Goal: Task Accomplishment & Management: Complete application form

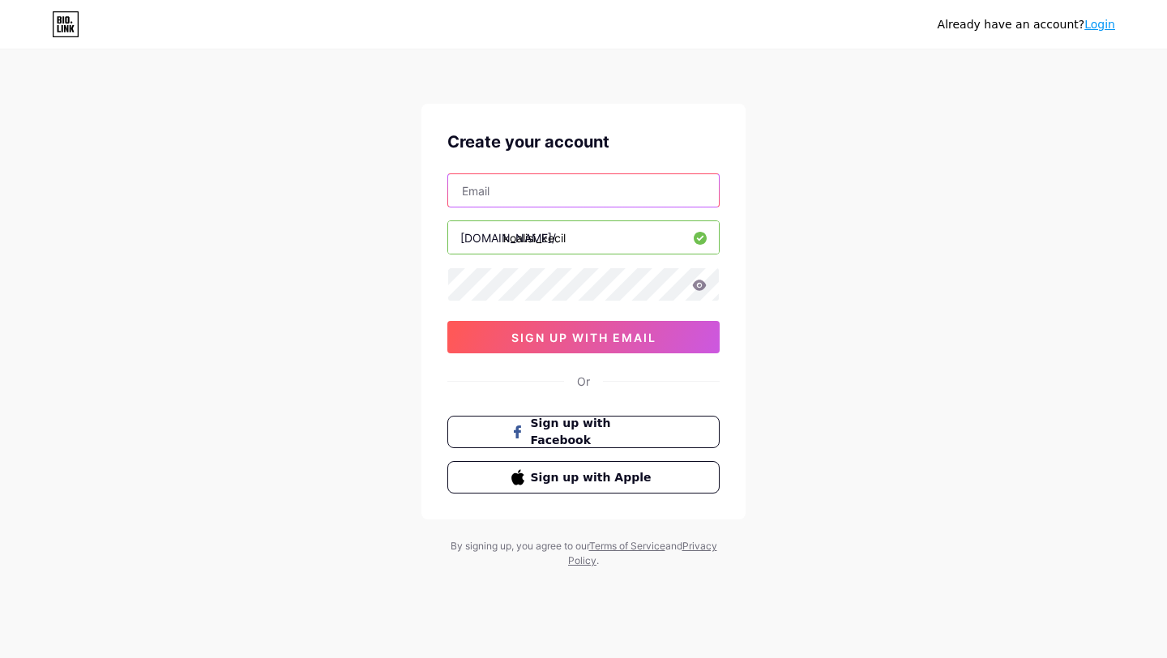
click at [625, 199] on input "text" at bounding box center [583, 190] width 271 height 32
type input "[EMAIL_ADDRESS][DOMAIN_NAME]"
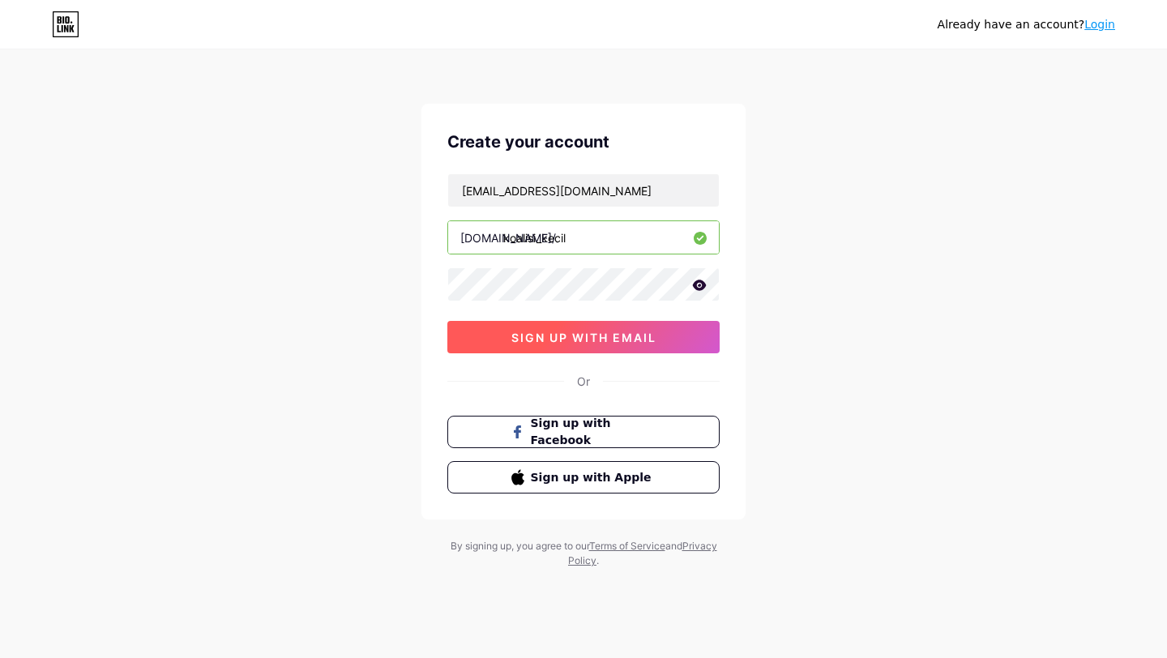
click at [676, 344] on button "sign up with email" at bounding box center [583, 337] width 272 height 32
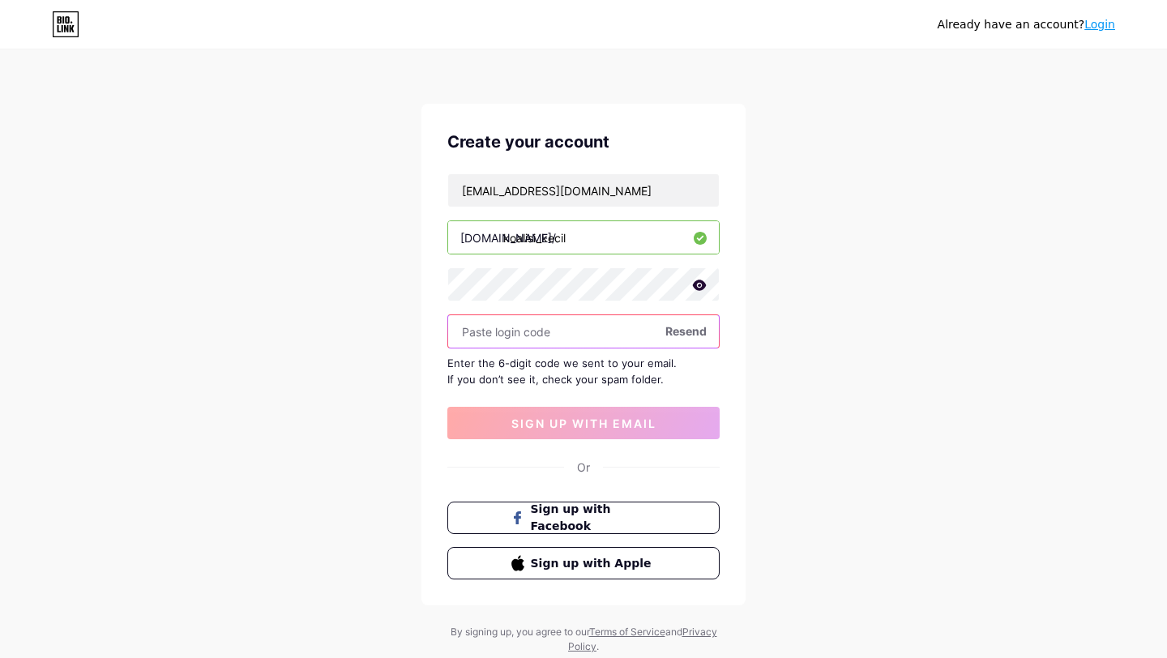
paste input "928926"
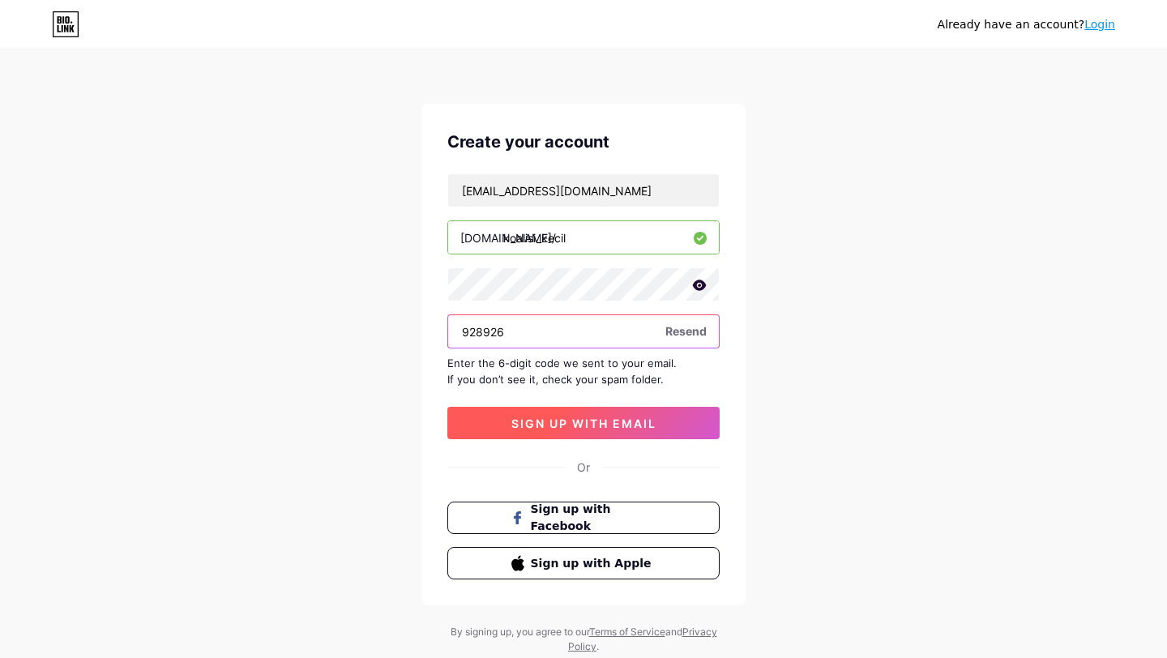
type input "928926"
click at [598, 413] on button "sign up with email" at bounding box center [583, 423] width 272 height 32
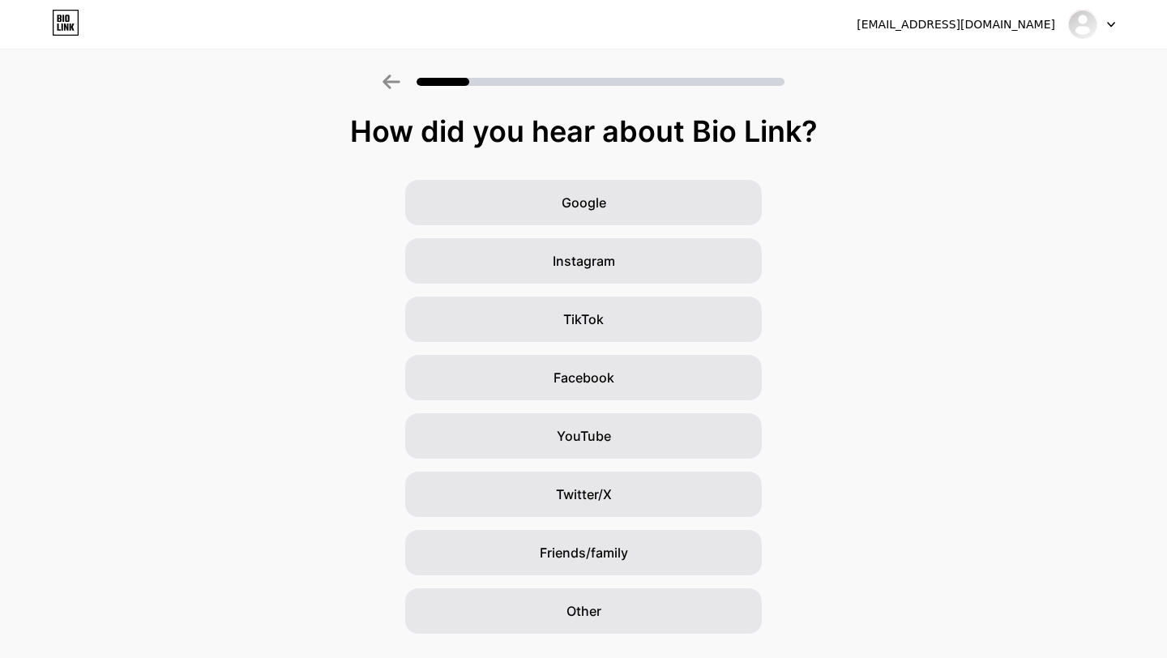
scroll to position [41, 0]
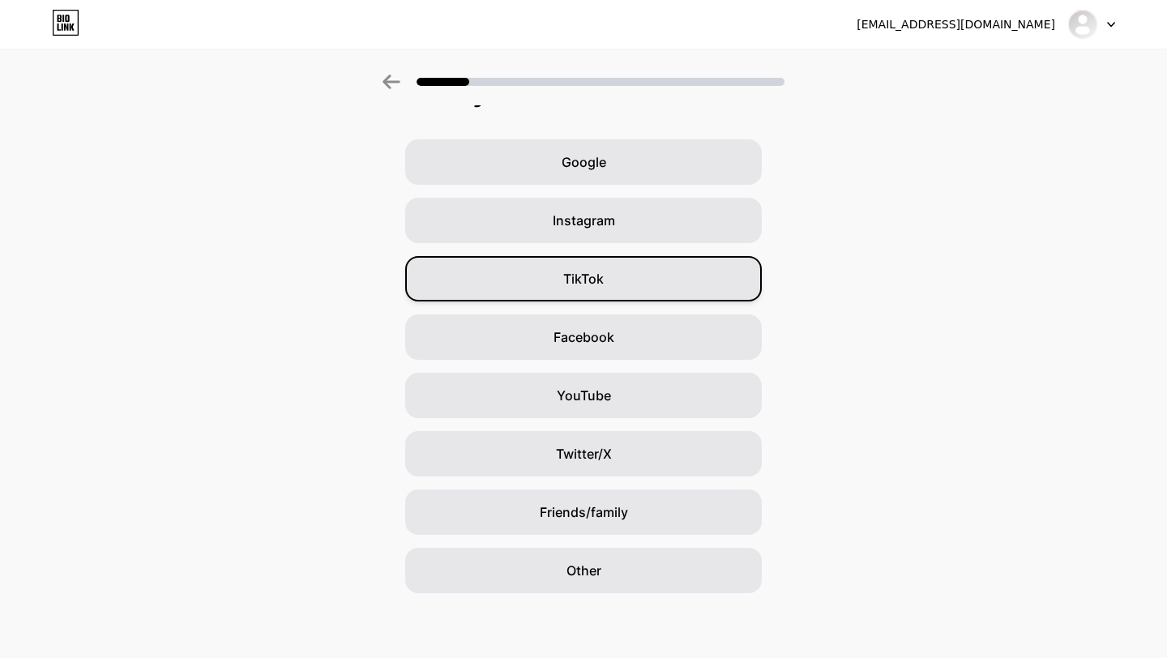
click at [661, 281] on div "TikTok" at bounding box center [583, 278] width 357 height 45
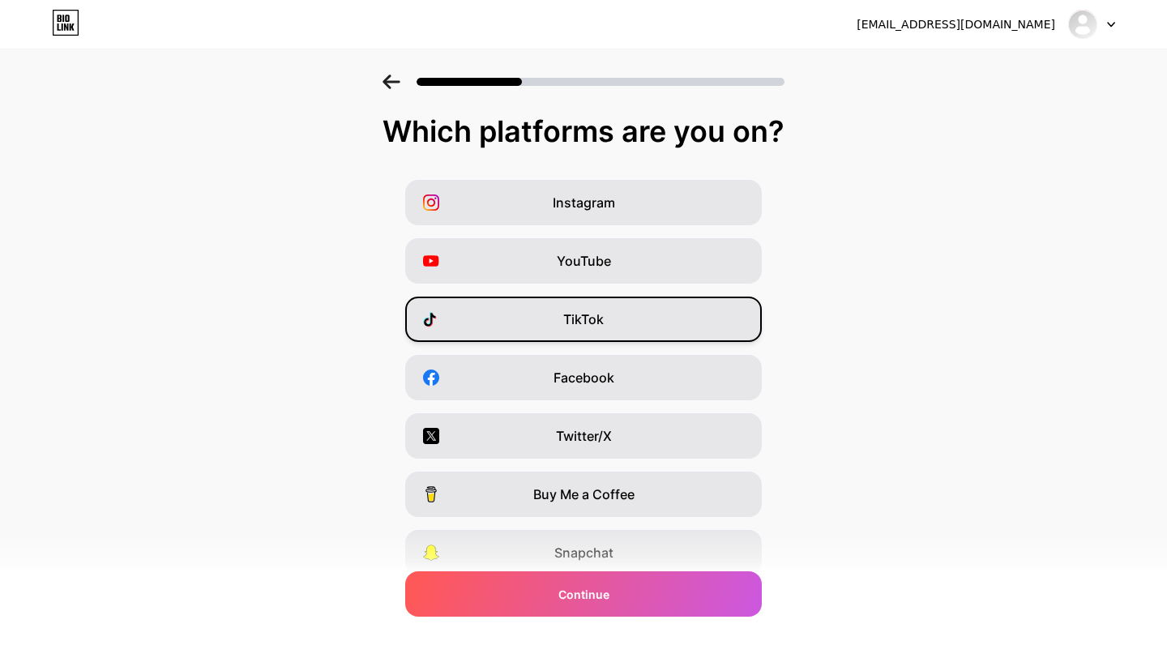
click at [664, 301] on div "TikTok" at bounding box center [583, 319] width 357 height 45
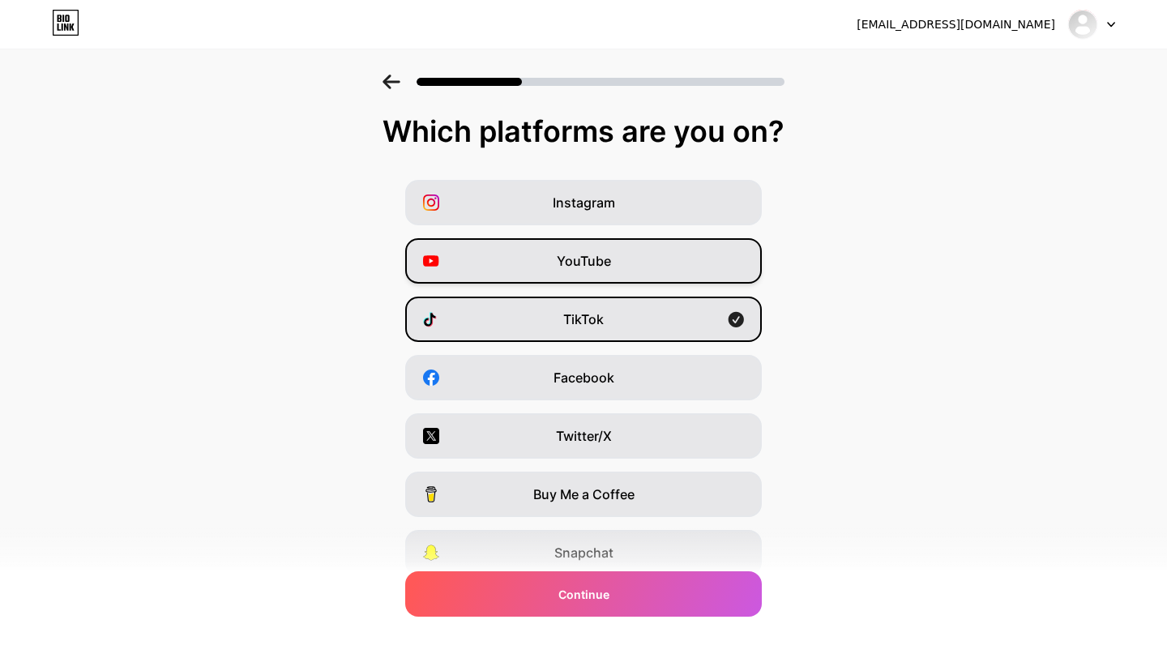
click at [673, 261] on div "YouTube" at bounding box center [583, 260] width 357 height 45
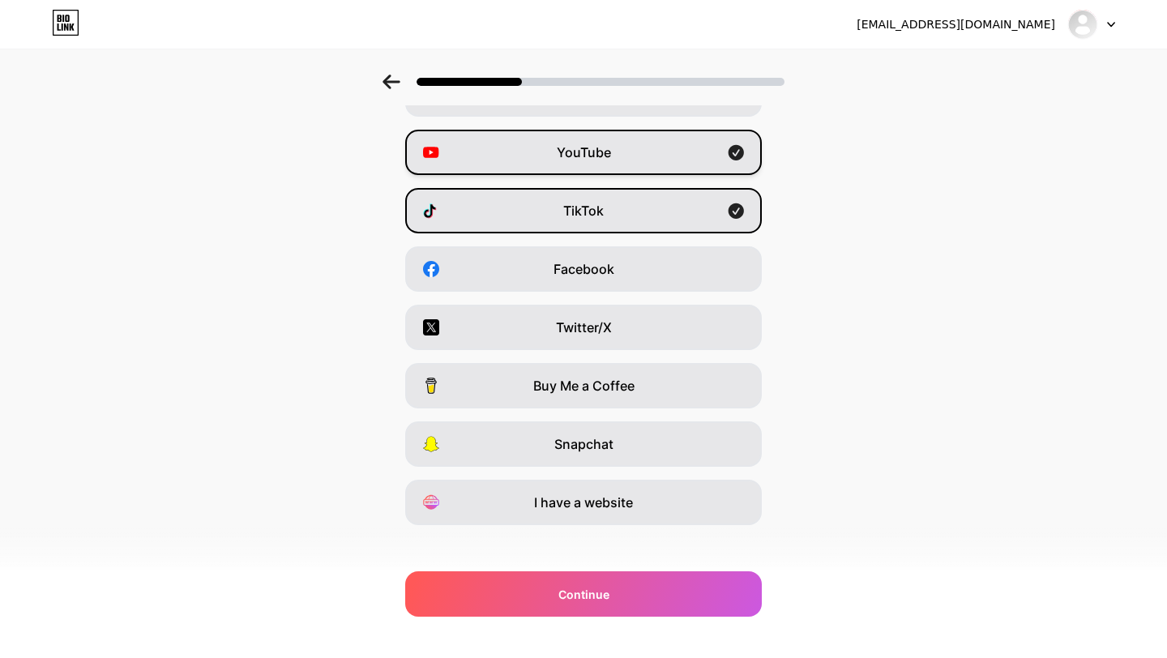
scroll to position [122, 0]
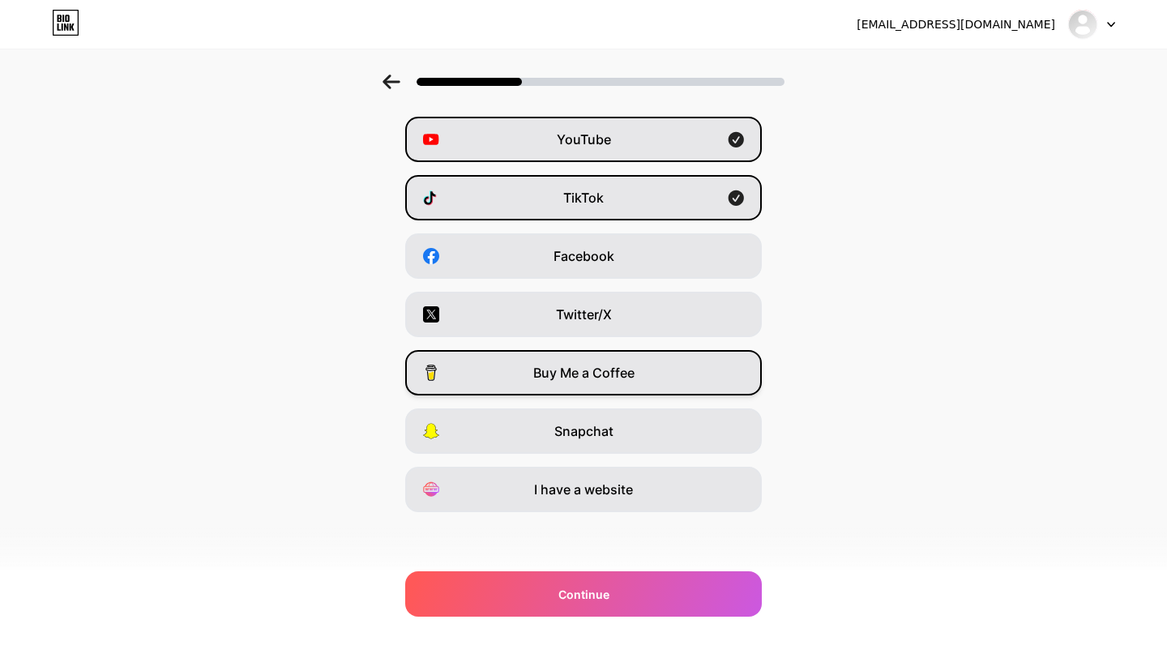
click at [673, 389] on div "Buy Me a Coffee" at bounding box center [583, 372] width 357 height 45
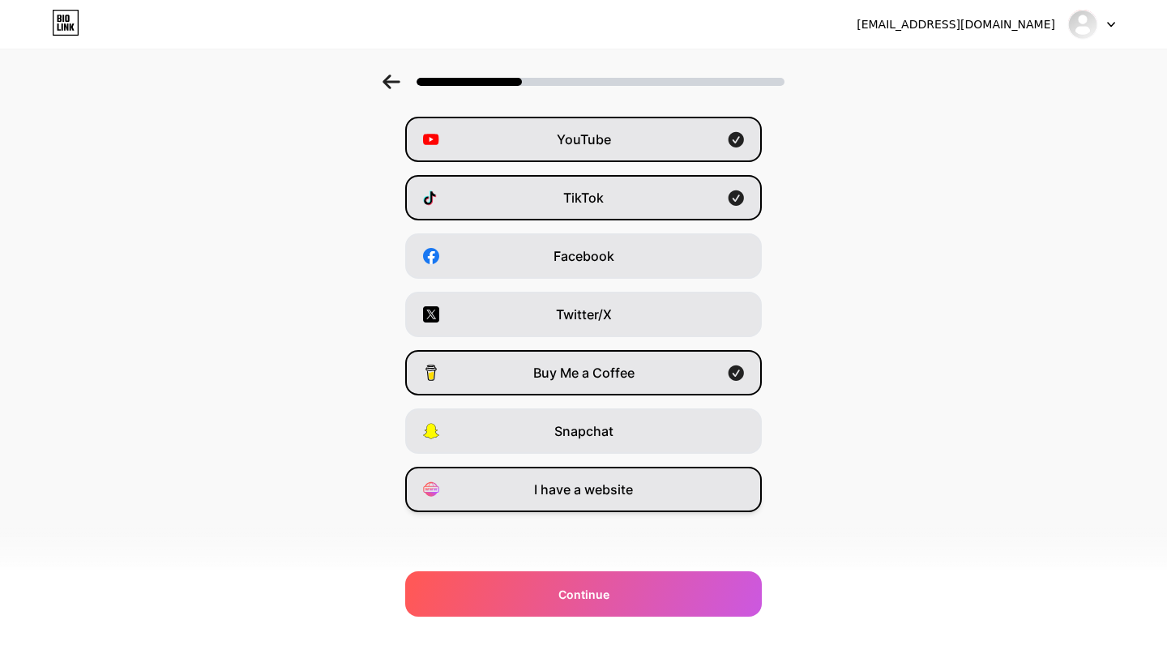
scroll to position [0, 0]
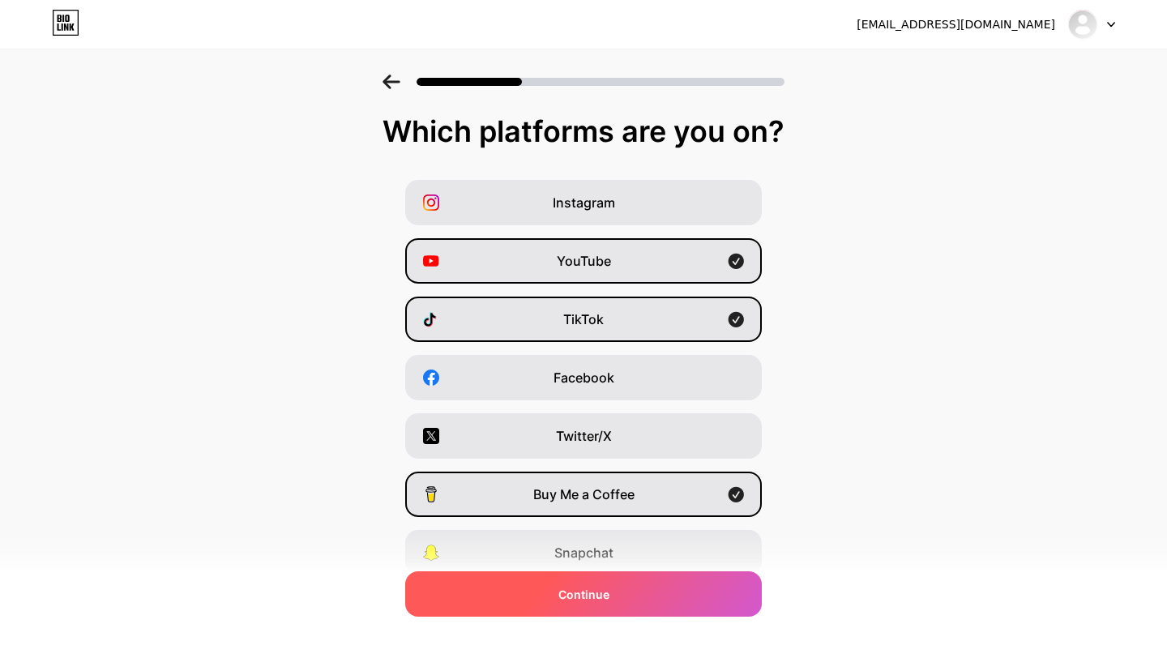
click at [681, 583] on div "Continue" at bounding box center [583, 593] width 357 height 45
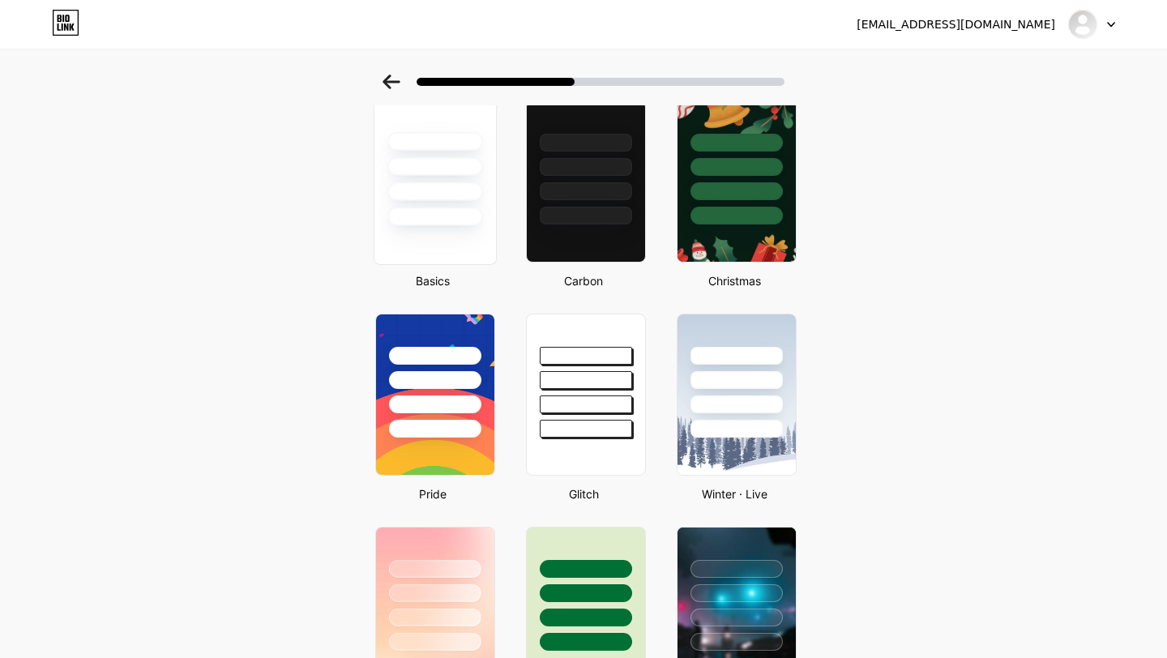
scroll to position [81, 0]
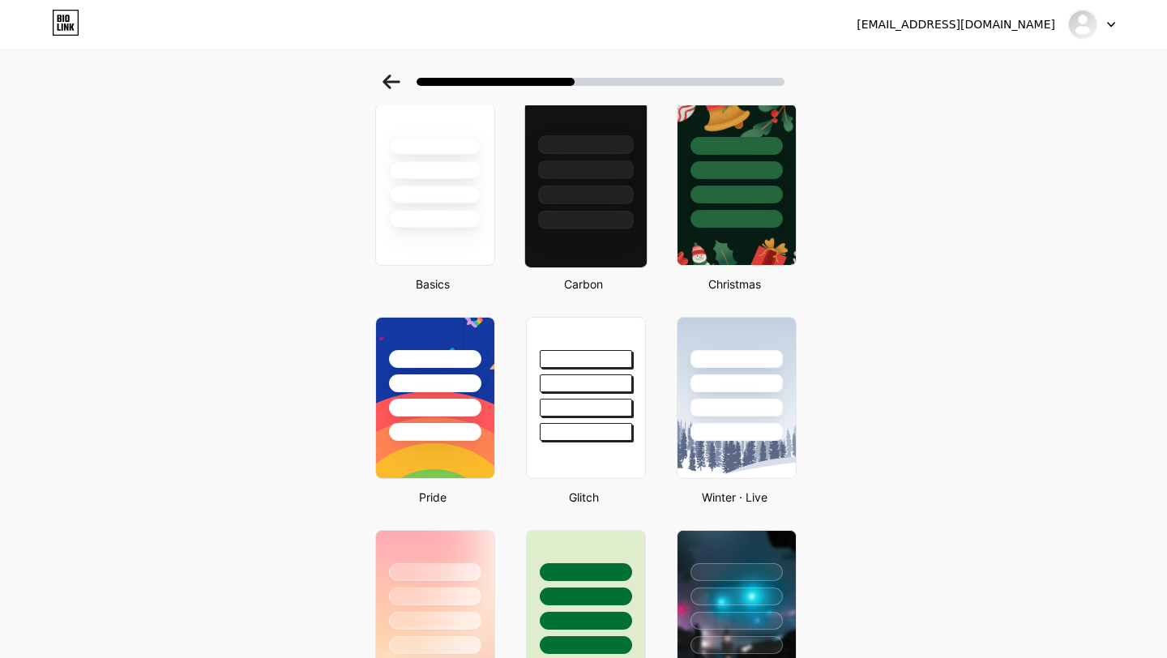
click at [555, 224] on div at bounding box center [585, 220] width 95 height 19
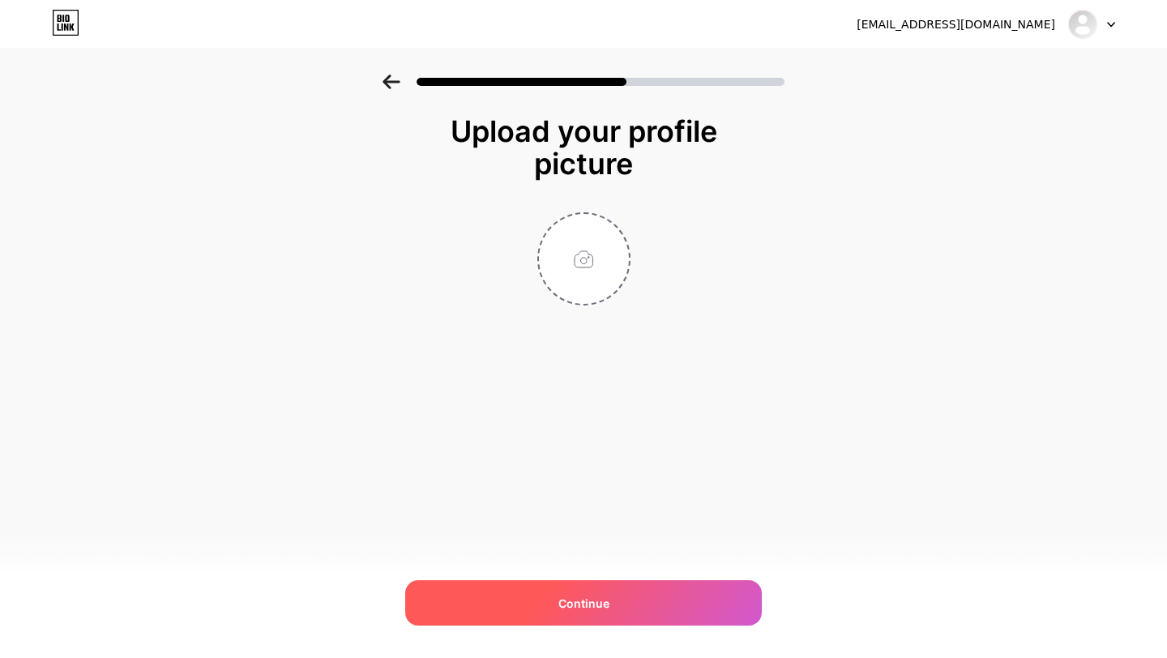
click at [579, 609] on span "Continue" at bounding box center [583, 603] width 51 height 17
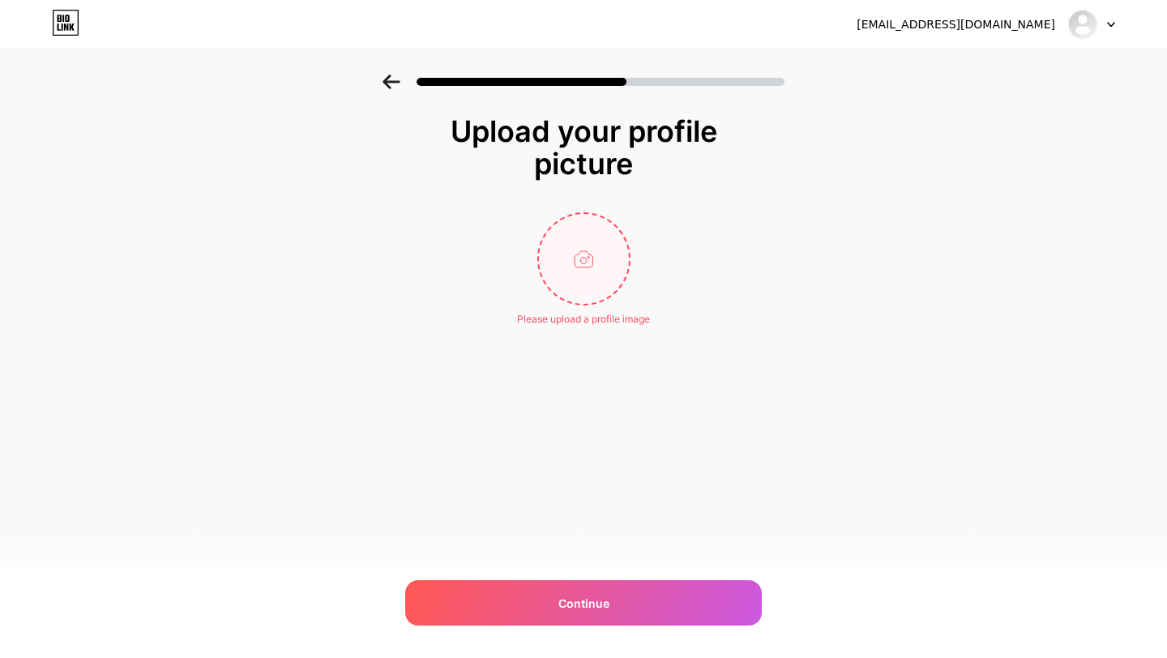
click at [573, 276] on input "file" at bounding box center [584, 259] width 90 height 90
click at [595, 265] on input "file" at bounding box center [584, 259] width 90 height 90
type input "C:\fakepath\b875b8b3f26f19e8a8c027b9644004c1~tplv-tiktokx-cropcenter_1080_1080.…"
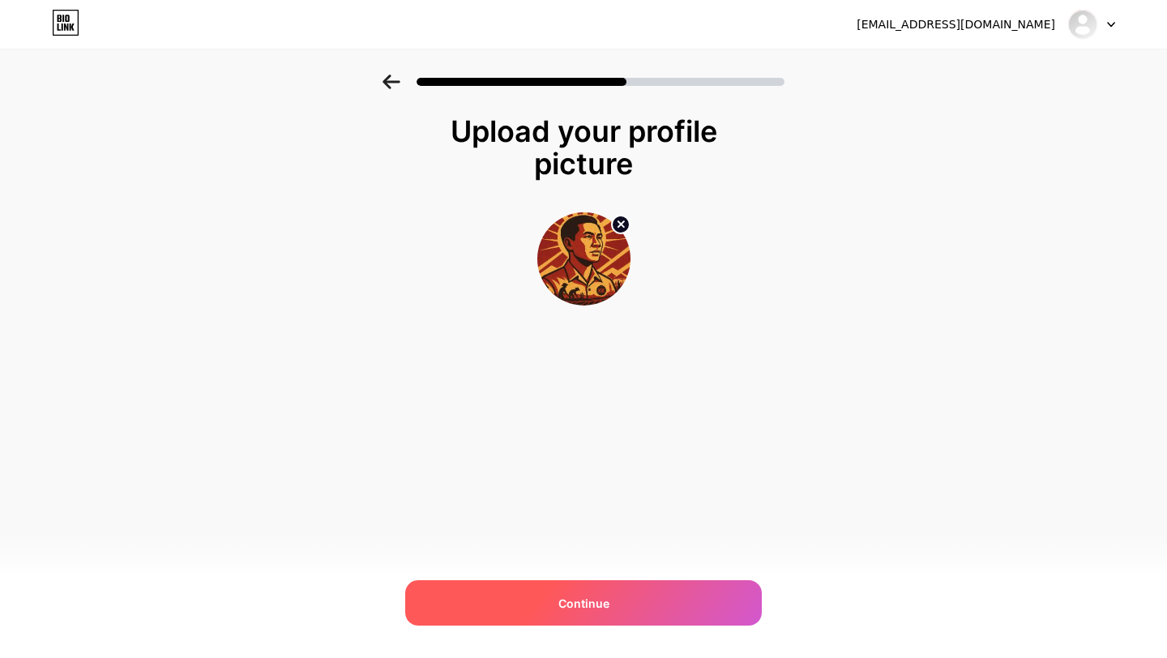
click at [578, 596] on span "Continue" at bounding box center [583, 603] width 51 height 17
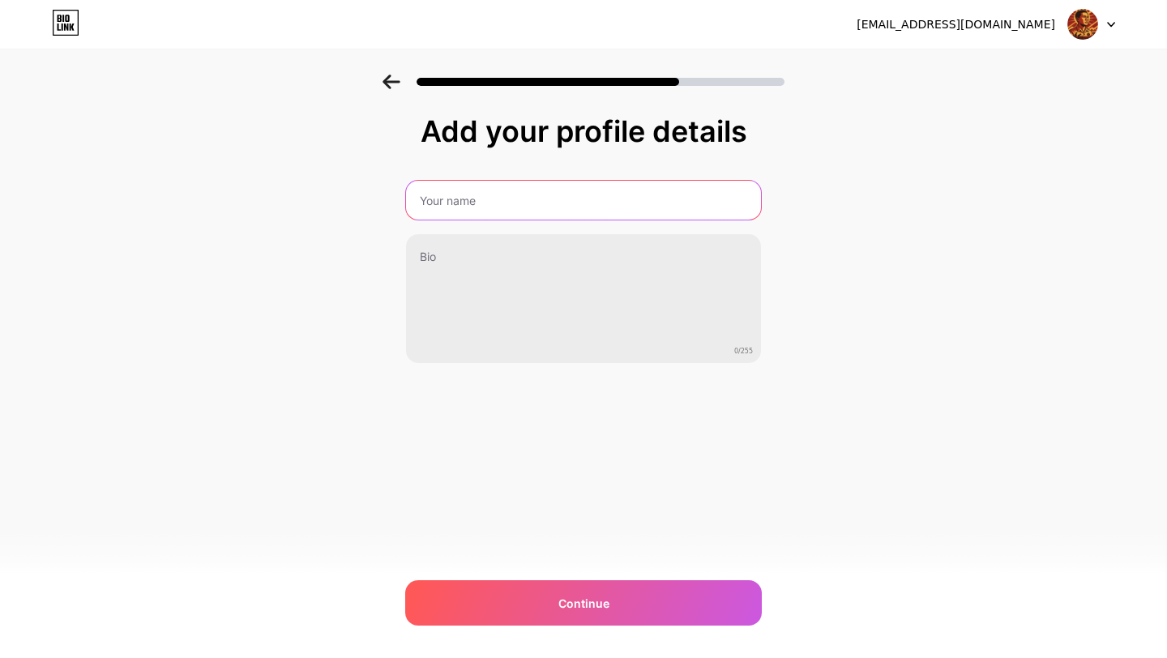
click at [543, 208] on input "text" at bounding box center [583, 200] width 355 height 39
type input ","
type input "k"
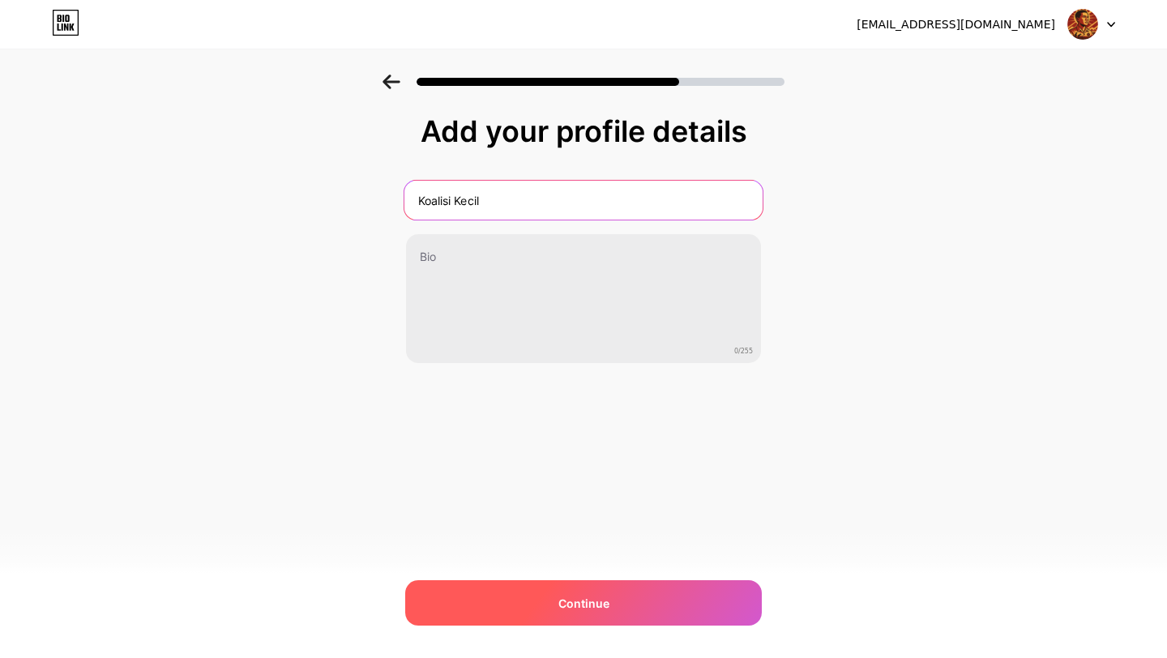
type input "Koalisi Kecil"
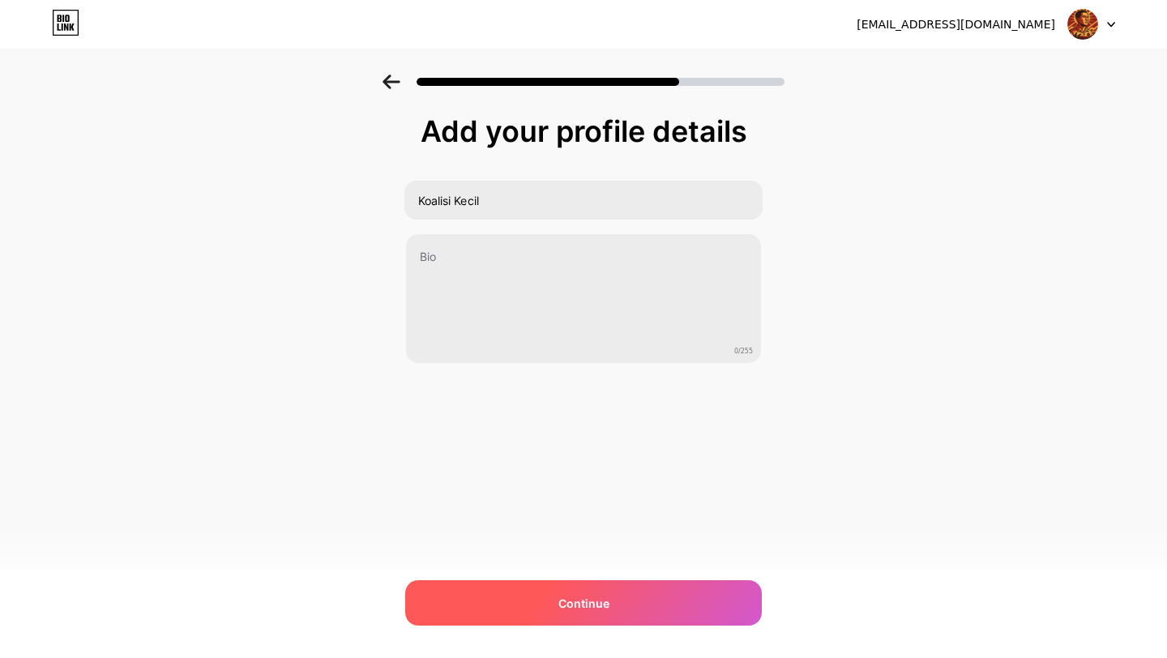
click at [614, 596] on div "Continue" at bounding box center [583, 602] width 357 height 45
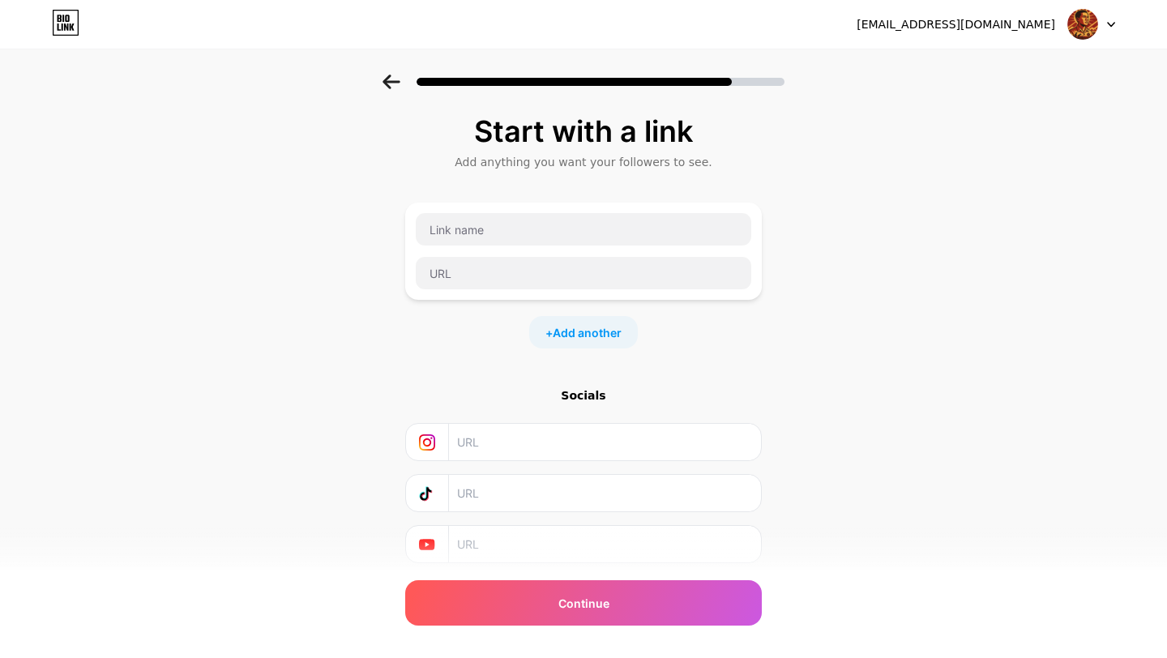
click at [560, 248] on div at bounding box center [583, 251] width 337 height 78
click at [548, 240] on input "text" at bounding box center [583, 229] width 335 height 32
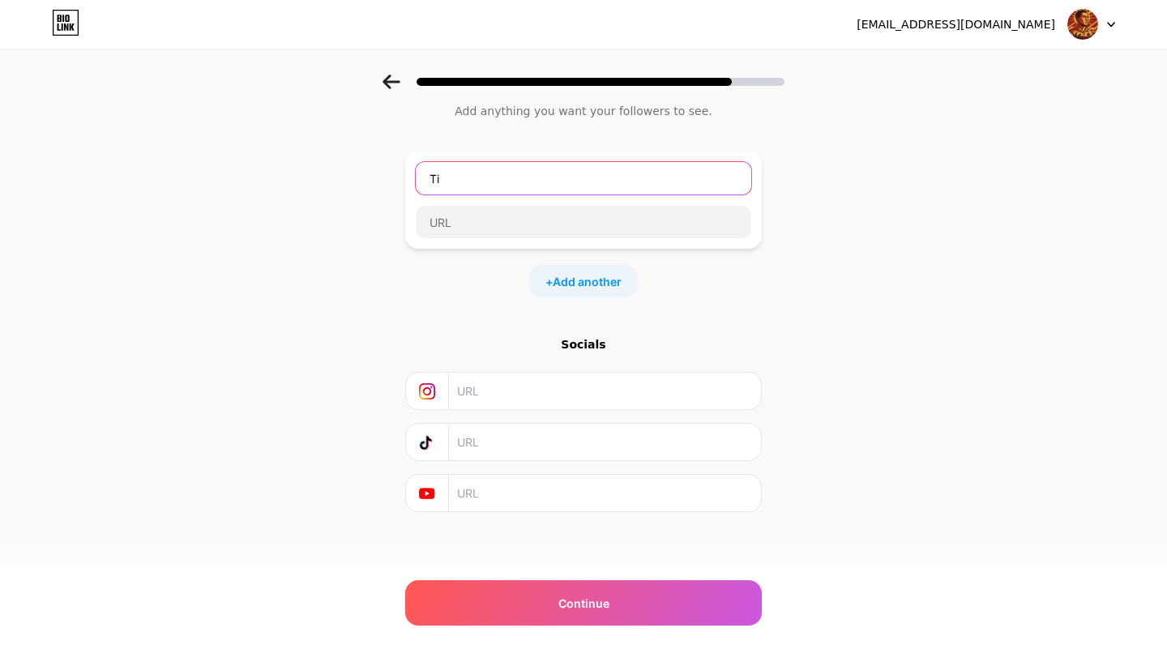
type input "Tik"
click at [498, 455] on input "text" at bounding box center [604, 442] width 294 height 36
paste input "[URL][DOMAIN_NAME]"
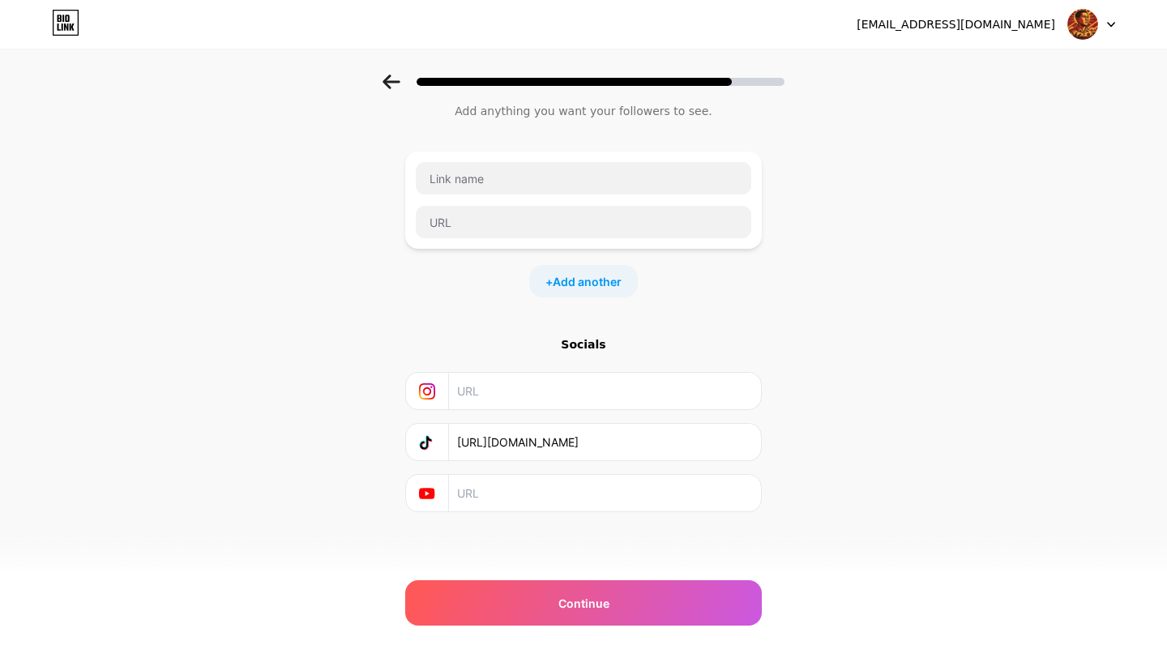
type input "[URL][DOMAIN_NAME]"
click at [545, 403] on input "text" at bounding box center [604, 391] width 294 height 36
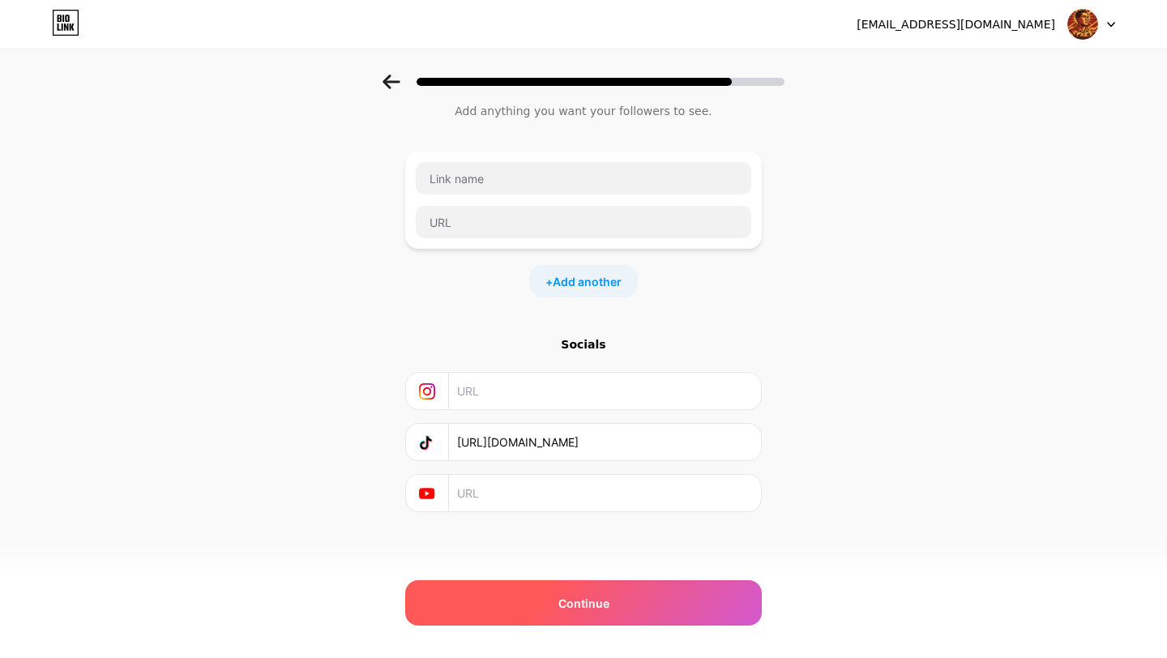
click at [516, 604] on div "Continue" at bounding box center [583, 602] width 357 height 45
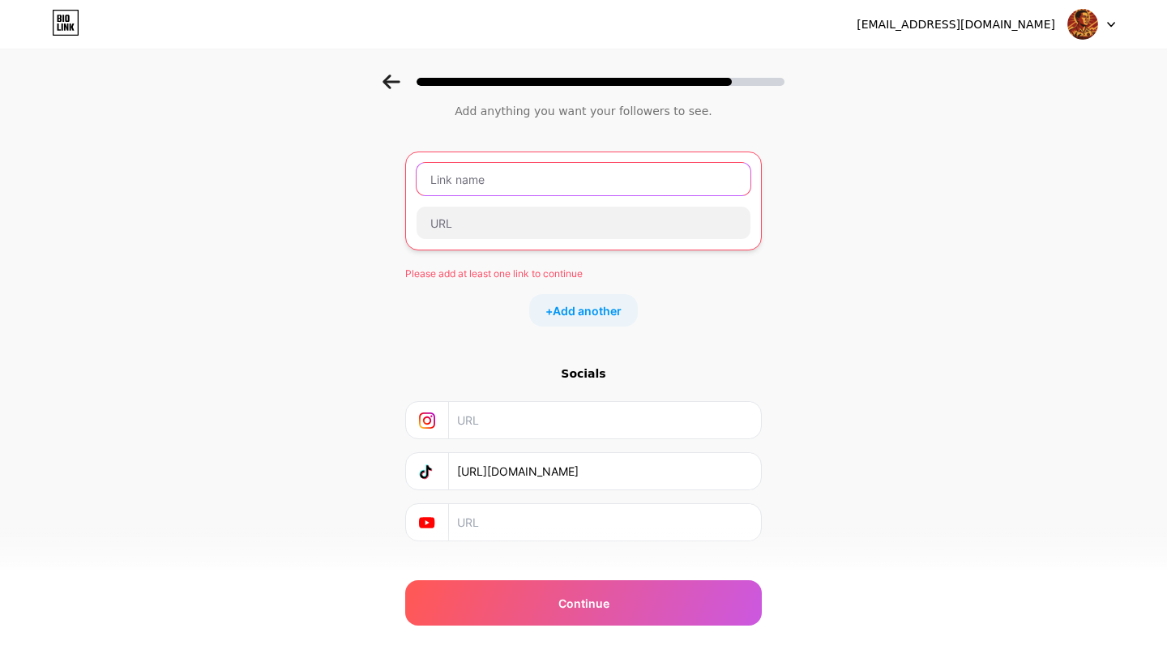
click at [494, 171] on input "text" at bounding box center [584, 179] width 334 height 32
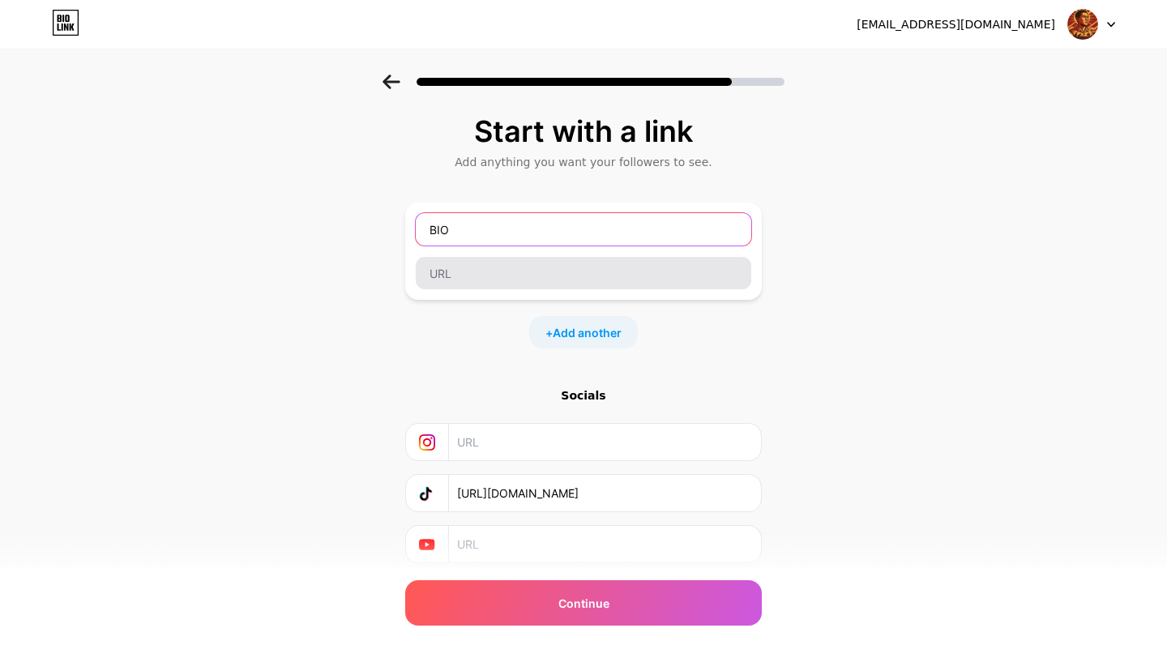
type input "BIO"
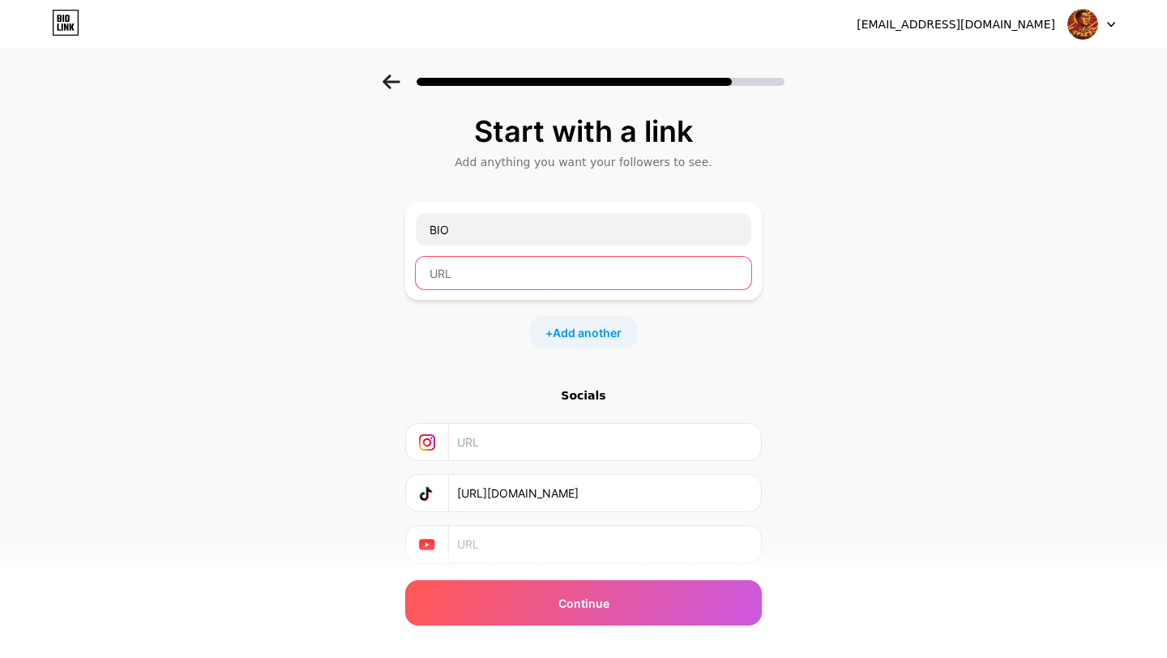
click at [508, 268] on input "text" at bounding box center [583, 273] width 335 height 32
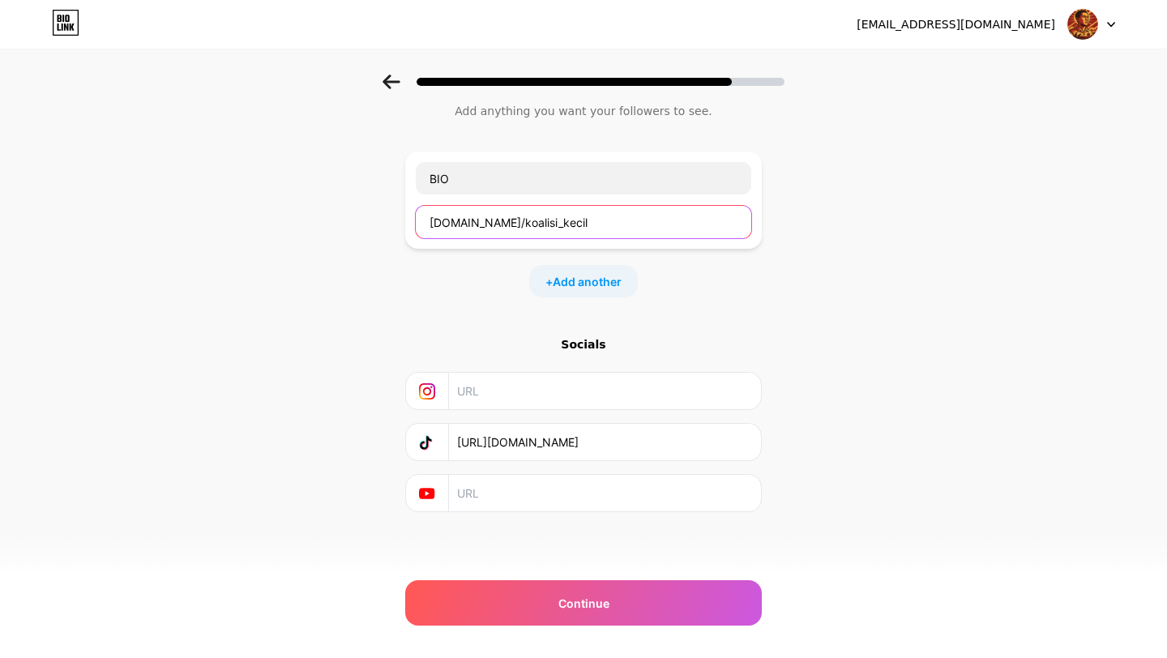
type input "[DOMAIN_NAME]/koalisi_kecil"
click at [542, 627] on div "[EMAIL_ADDRESS][DOMAIN_NAME] Logout Link Copied Start with a link Add anything …" at bounding box center [583, 303] width 1167 height 709
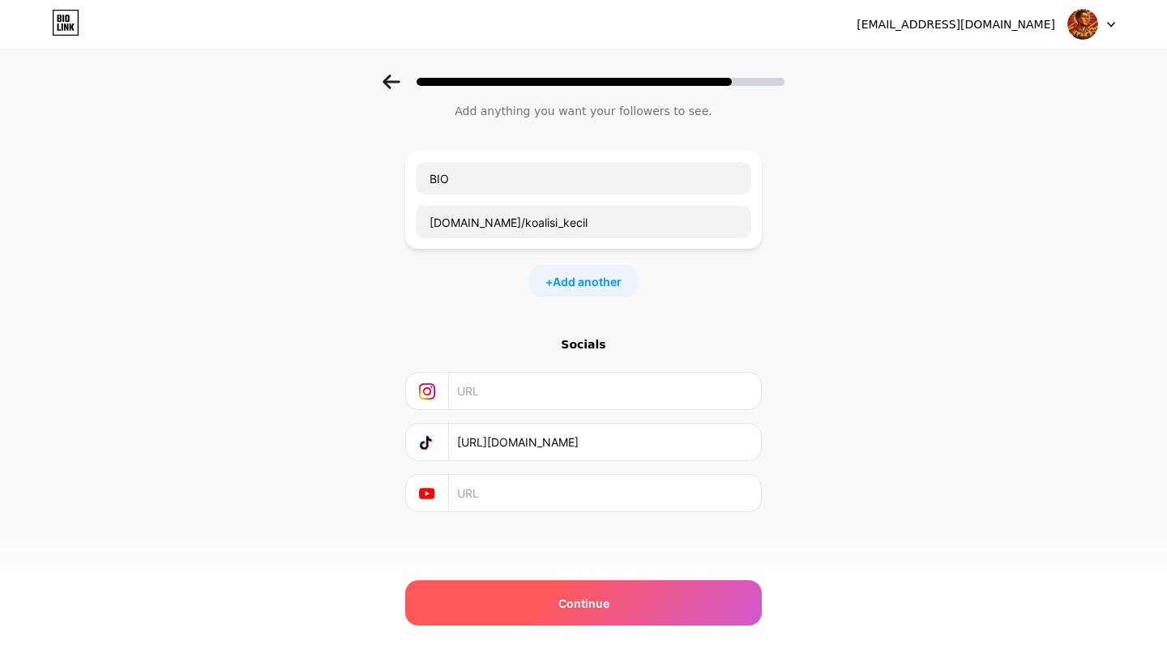
click at [553, 613] on div "Continue" at bounding box center [583, 602] width 357 height 45
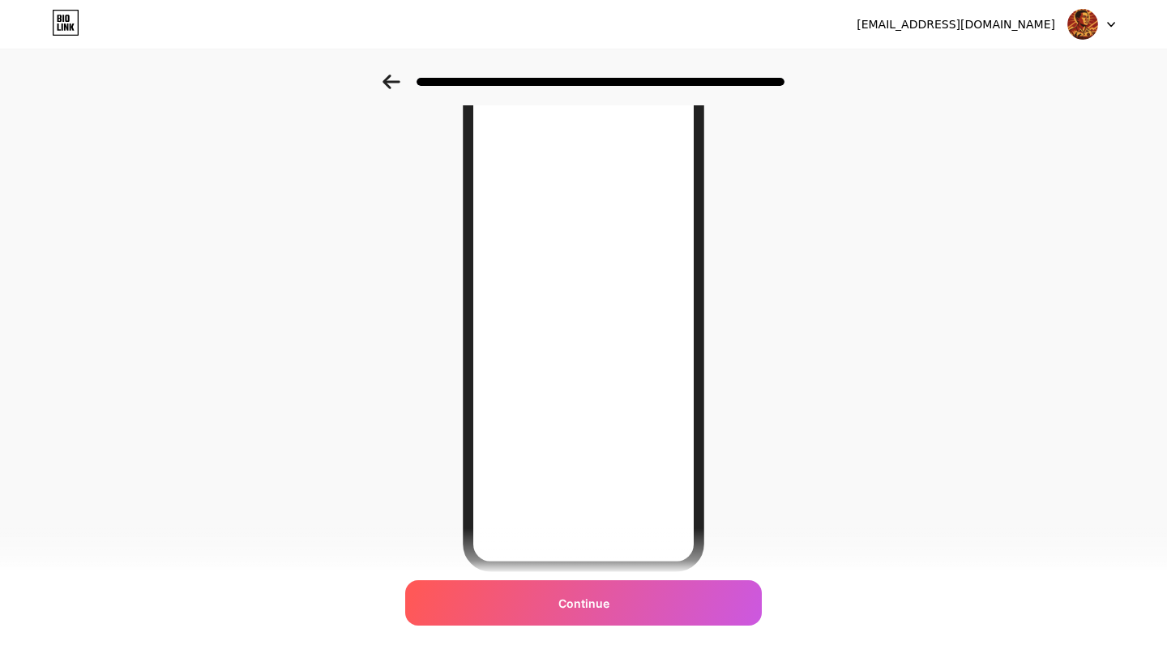
scroll to position [156, 0]
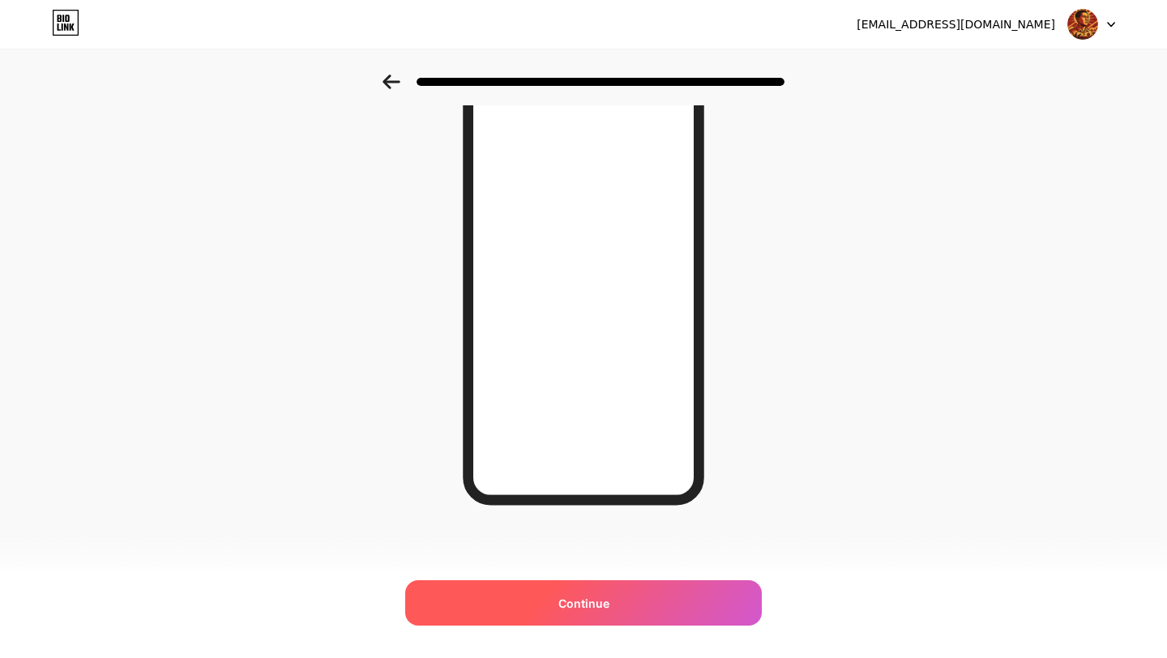
click at [620, 589] on div "Continue" at bounding box center [583, 602] width 357 height 45
